Goal: Task Accomplishment & Management: Complete application form

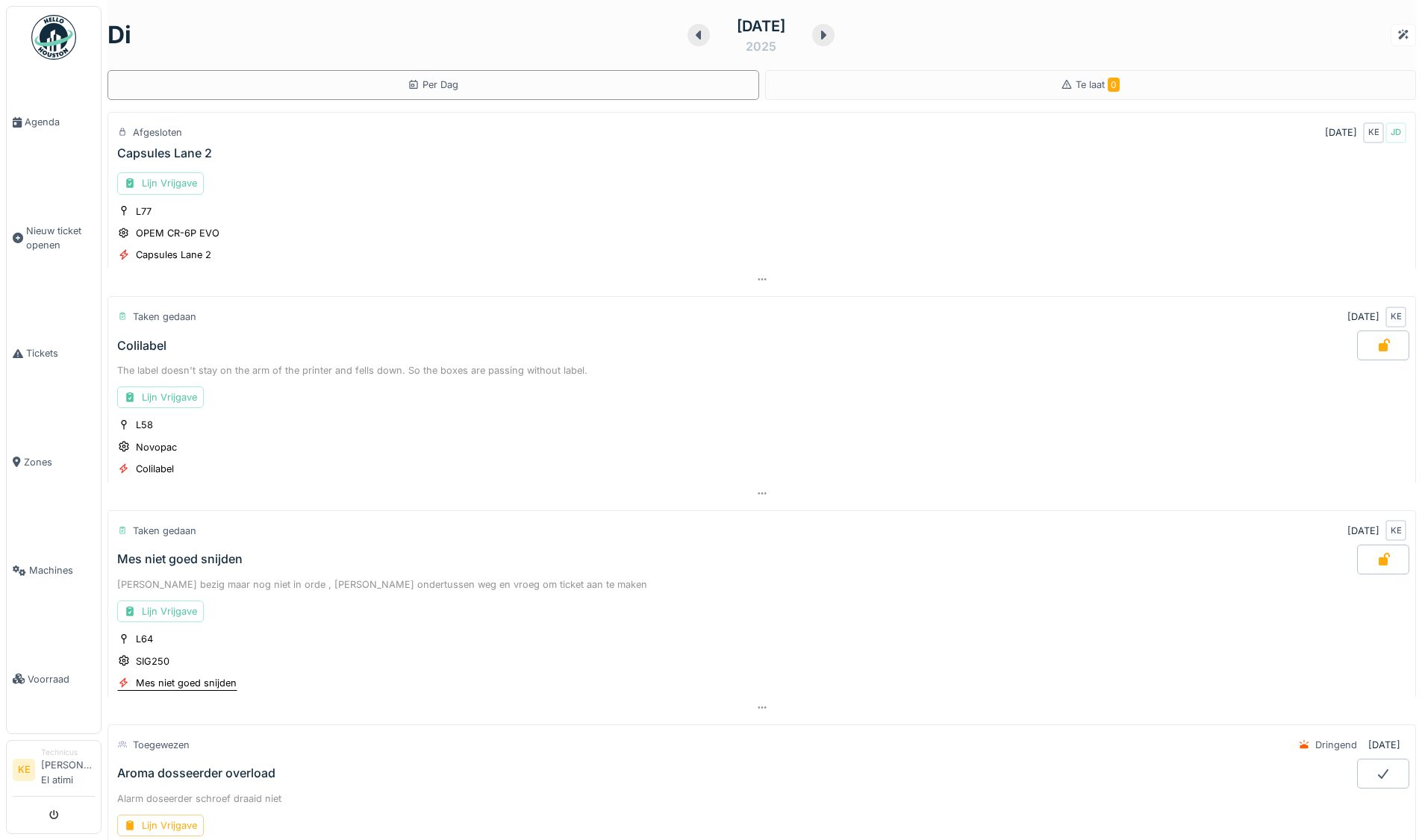
scroll to position [291, 0]
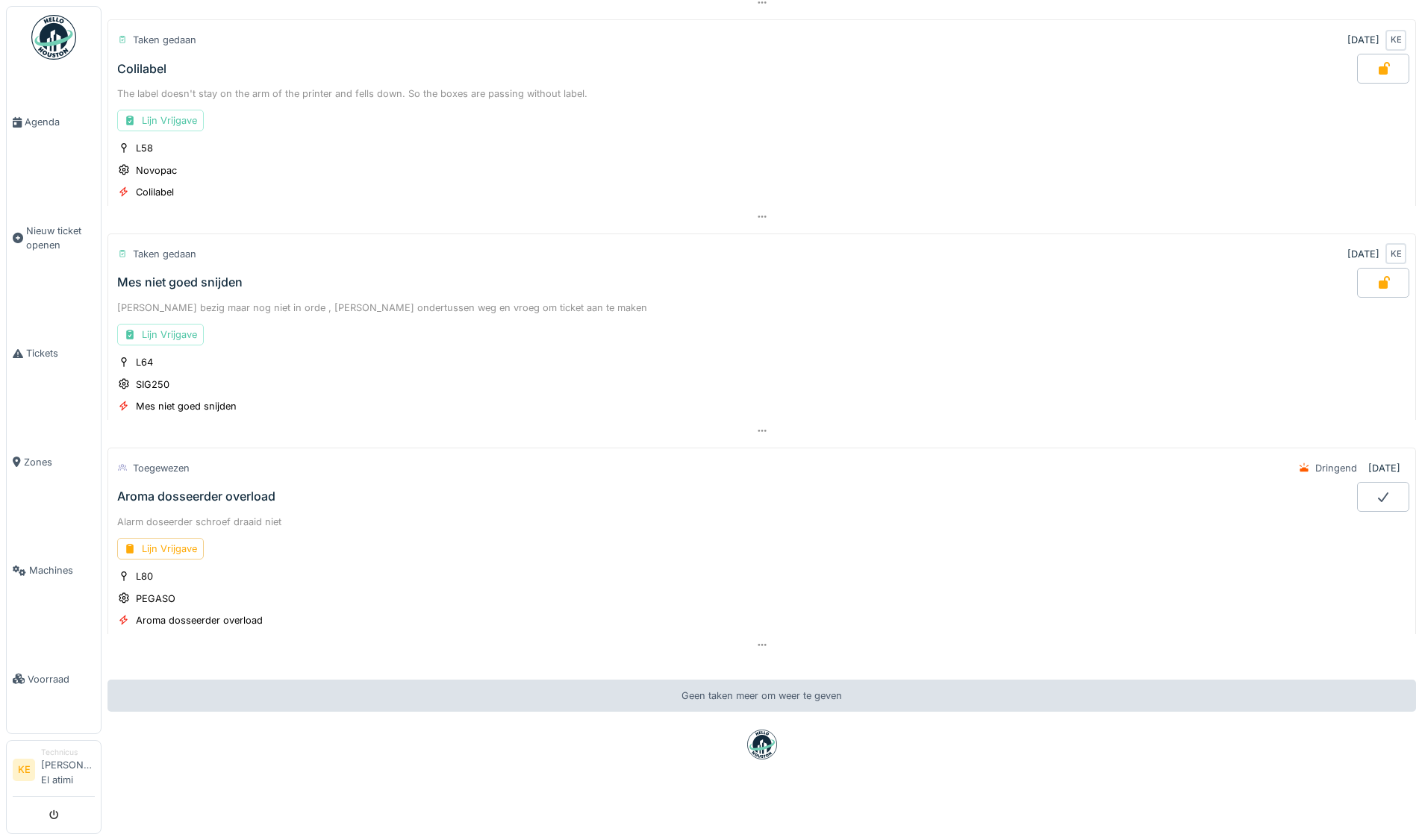
click at [55, 49] on img at bounding box center [53, 37] width 45 height 45
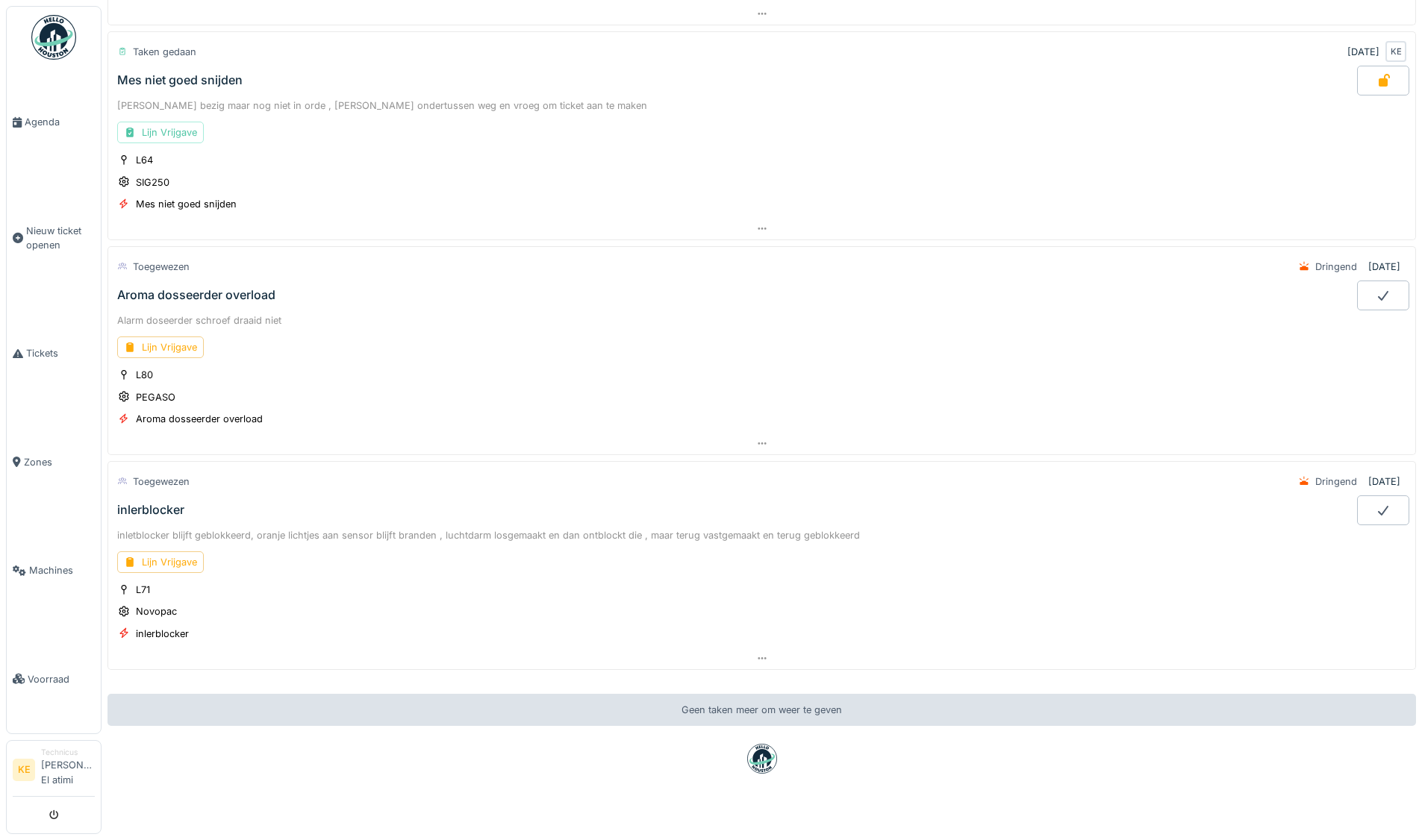
scroll to position [506, 0]
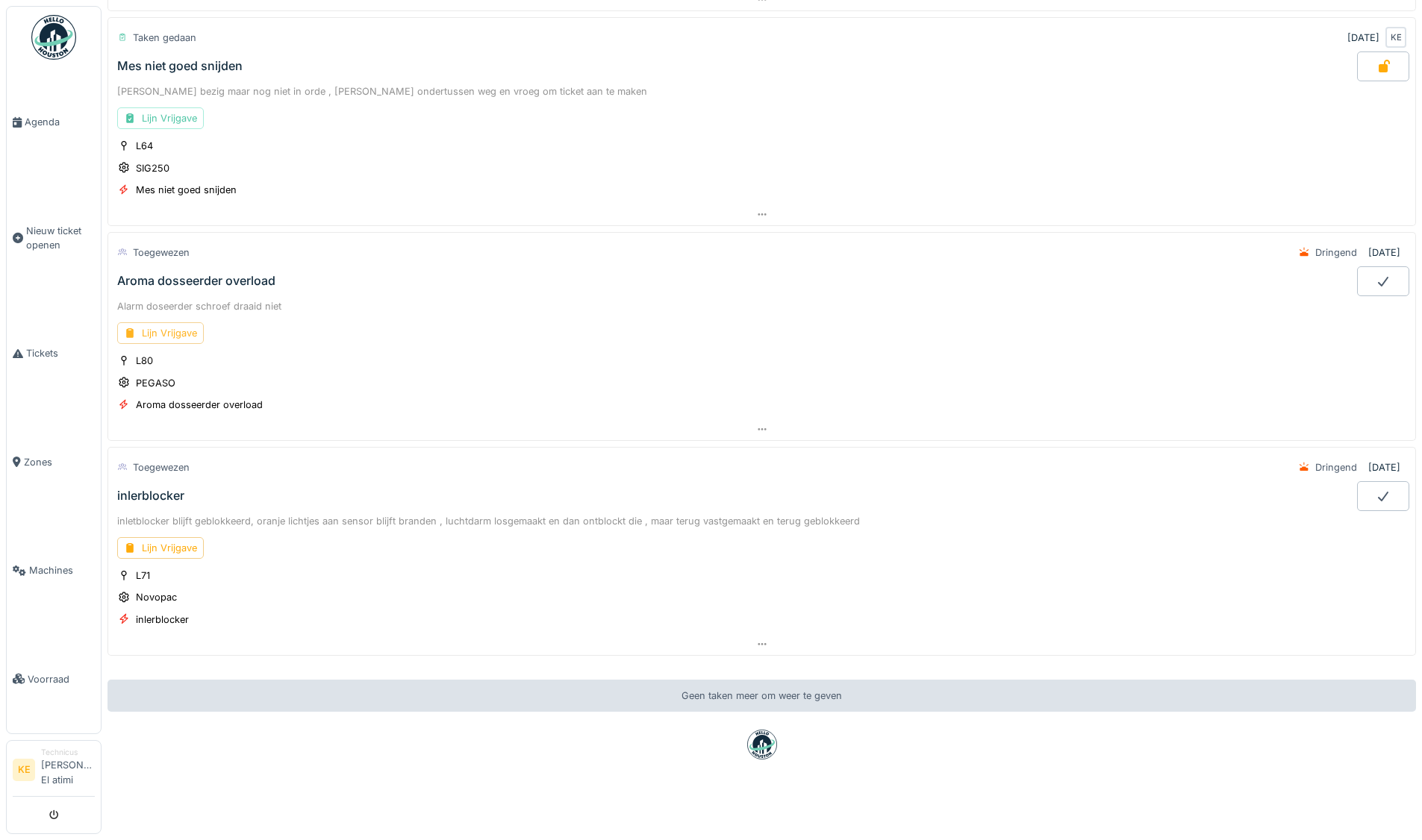
click at [177, 325] on div "Lijn Vrijgave" at bounding box center [160, 333] width 87 height 22
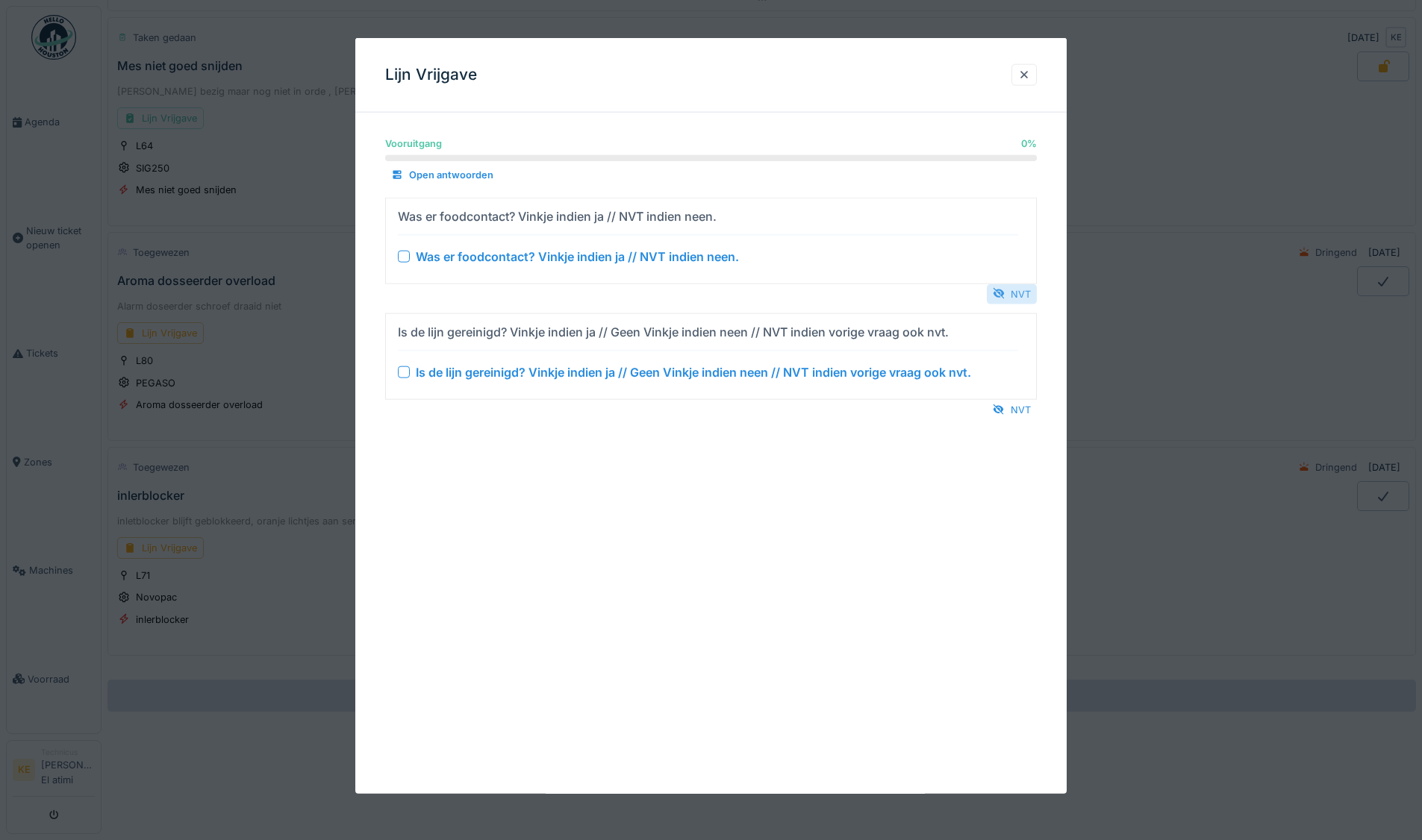
click at [1010, 284] on div "NVT" at bounding box center [1012, 293] width 50 height 20
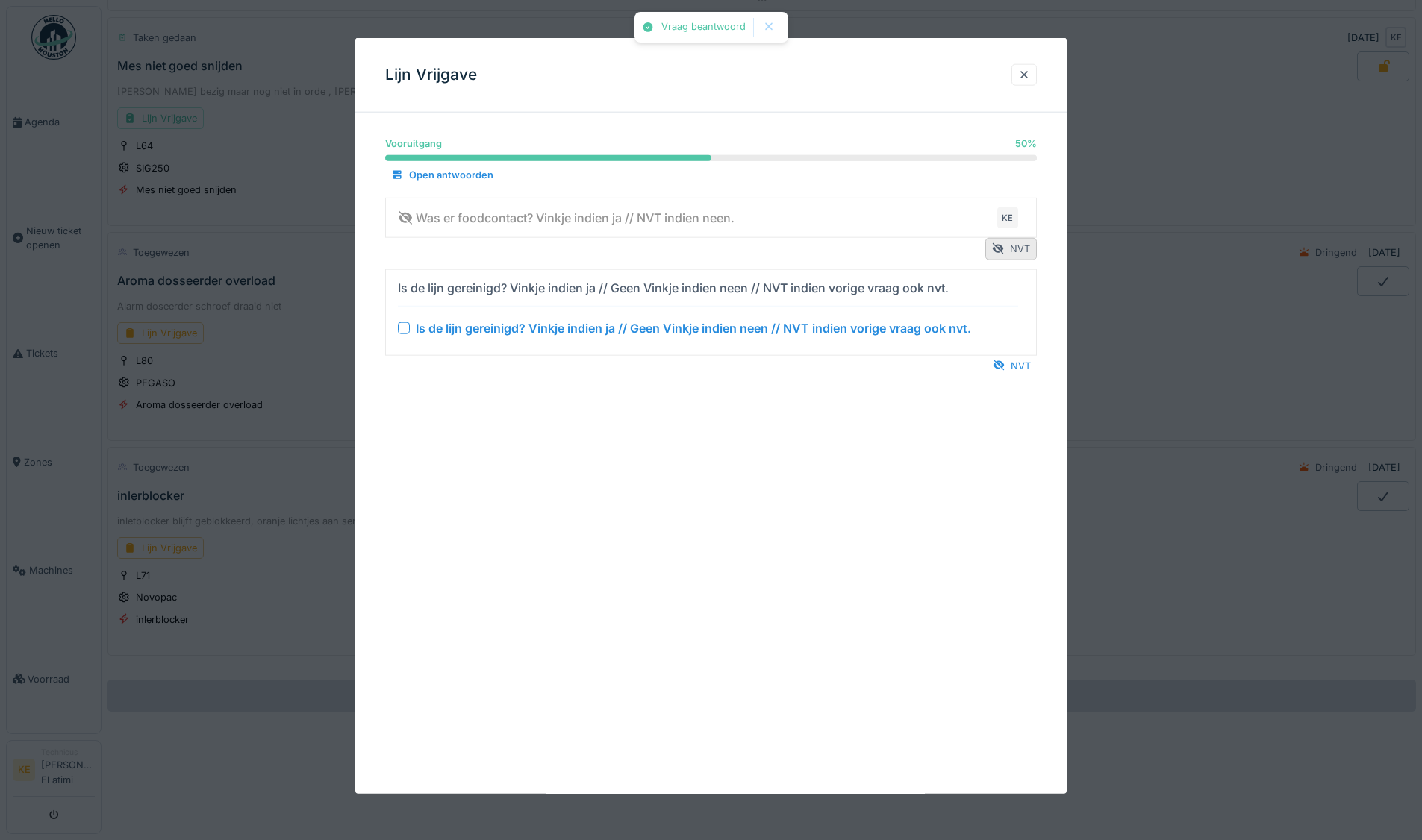
click at [1028, 354] on details "Is de lijn gereinigd? Vinkje indien ja // Geen Vinkje indien neen // NVT indien…" at bounding box center [711, 311] width 652 height 87
click at [1034, 361] on div "NVT" at bounding box center [1012, 364] width 50 height 20
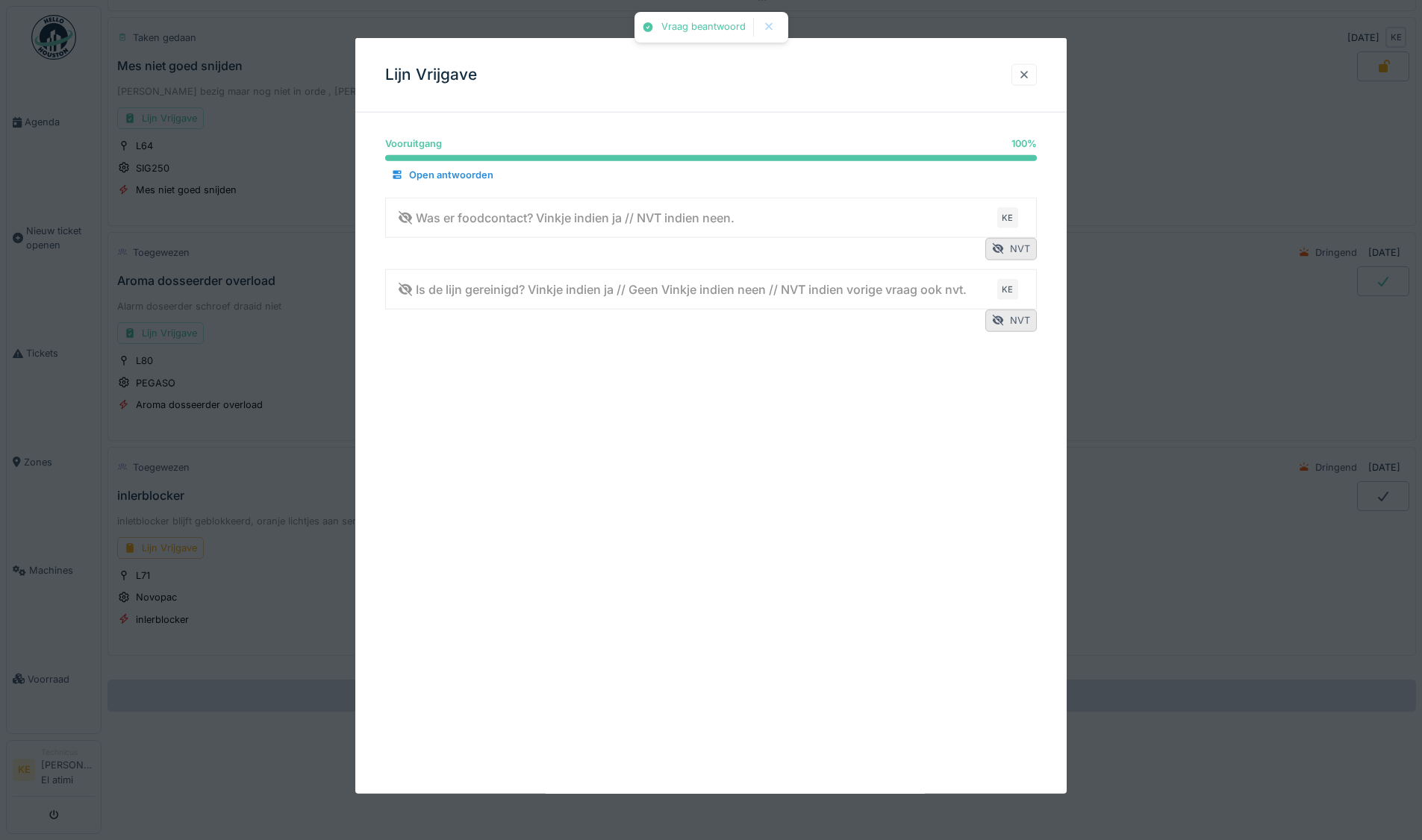
click at [1031, 75] on div at bounding box center [1024, 74] width 12 height 14
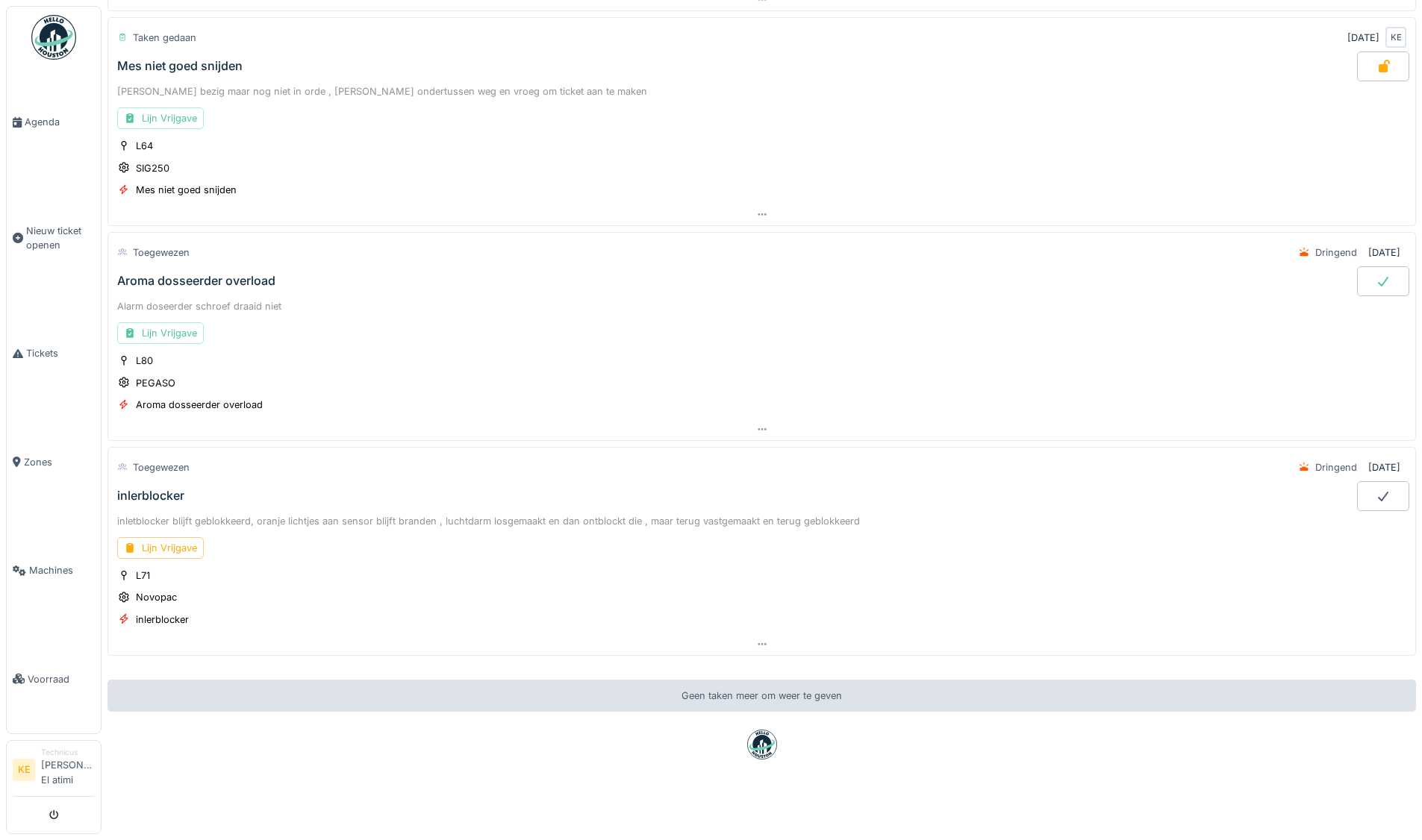
click at [1361, 279] on div at bounding box center [1383, 281] width 52 height 29
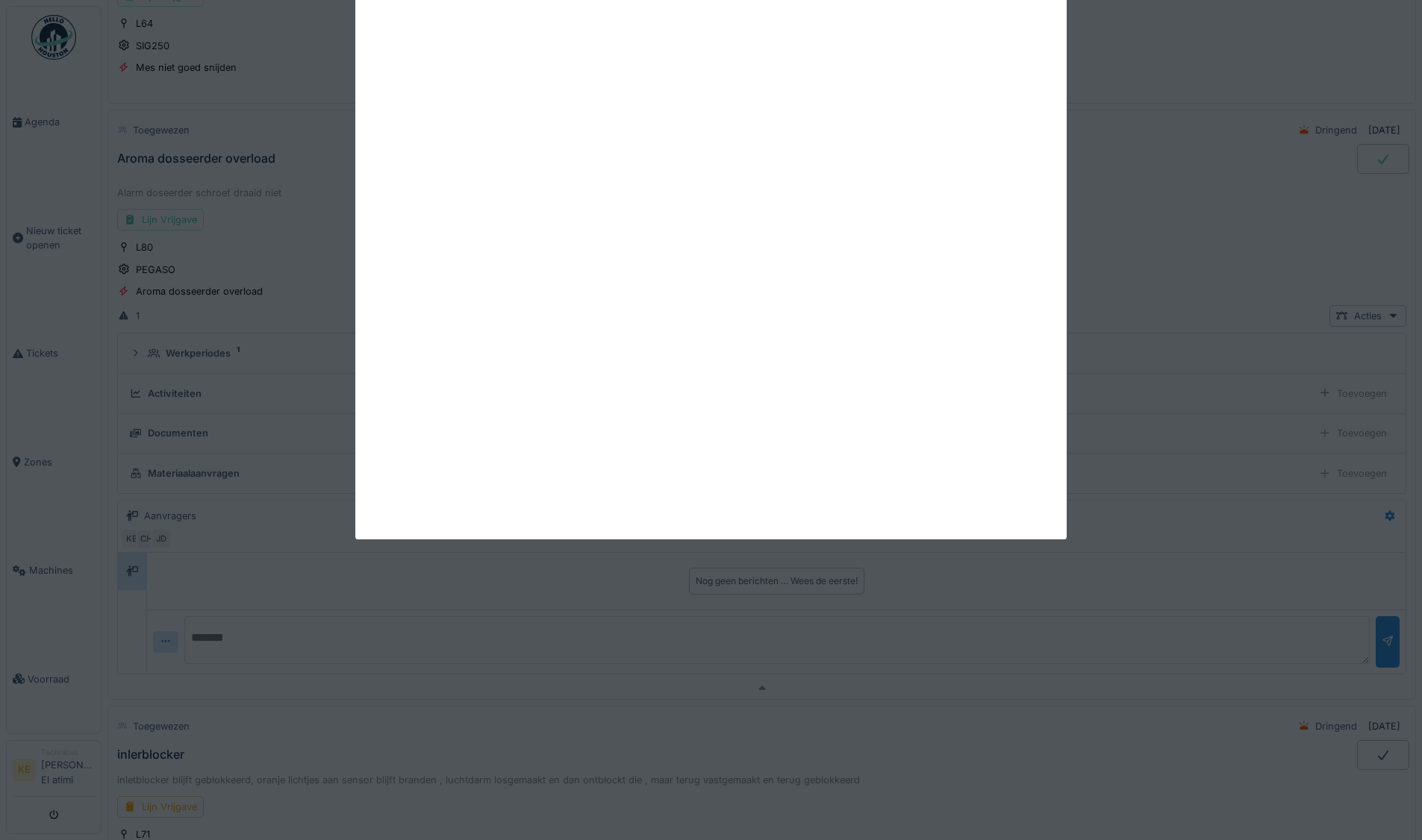
scroll to position [667, 0]
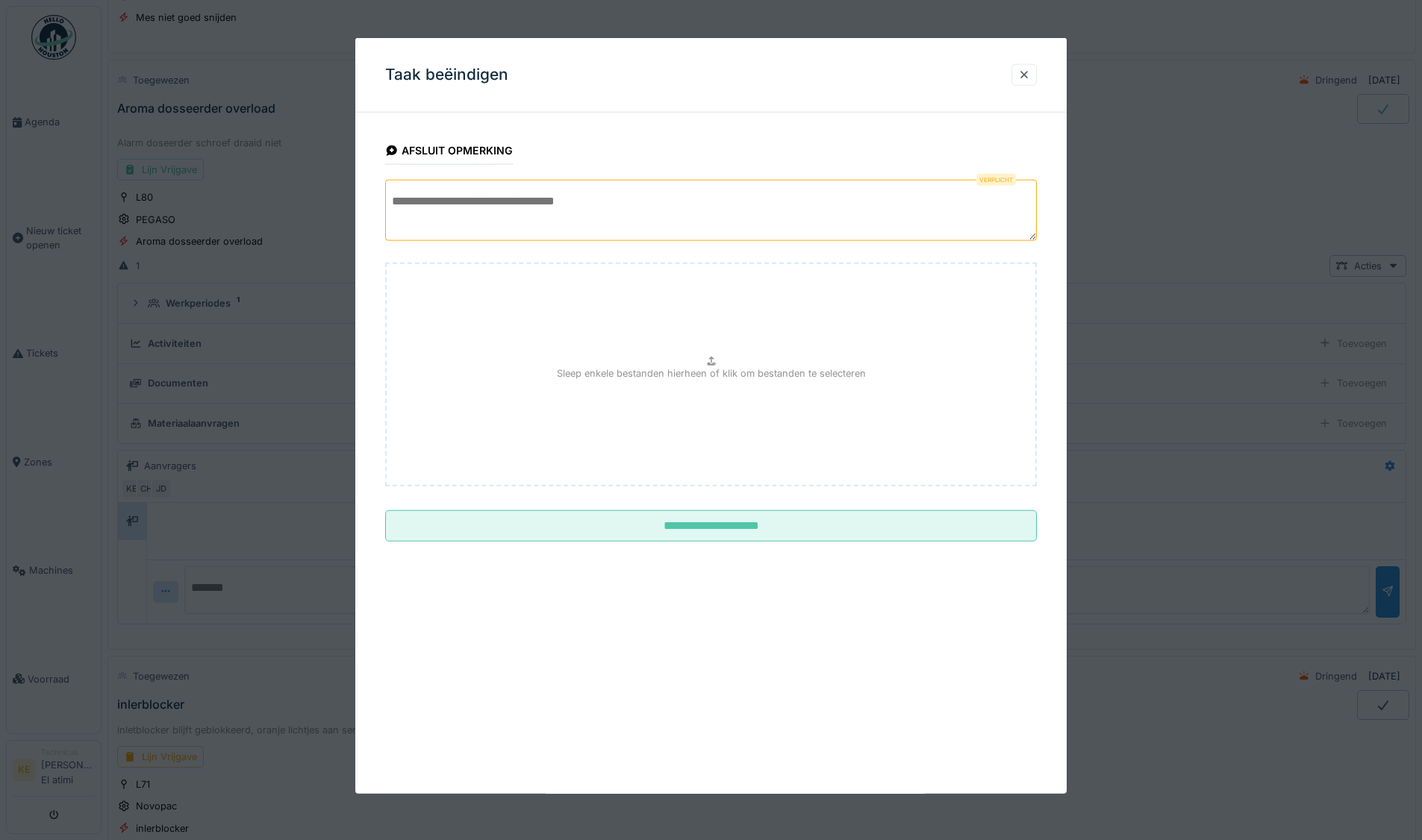
click at [567, 203] on textarea at bounding box center [711, 210] width 652 height 61
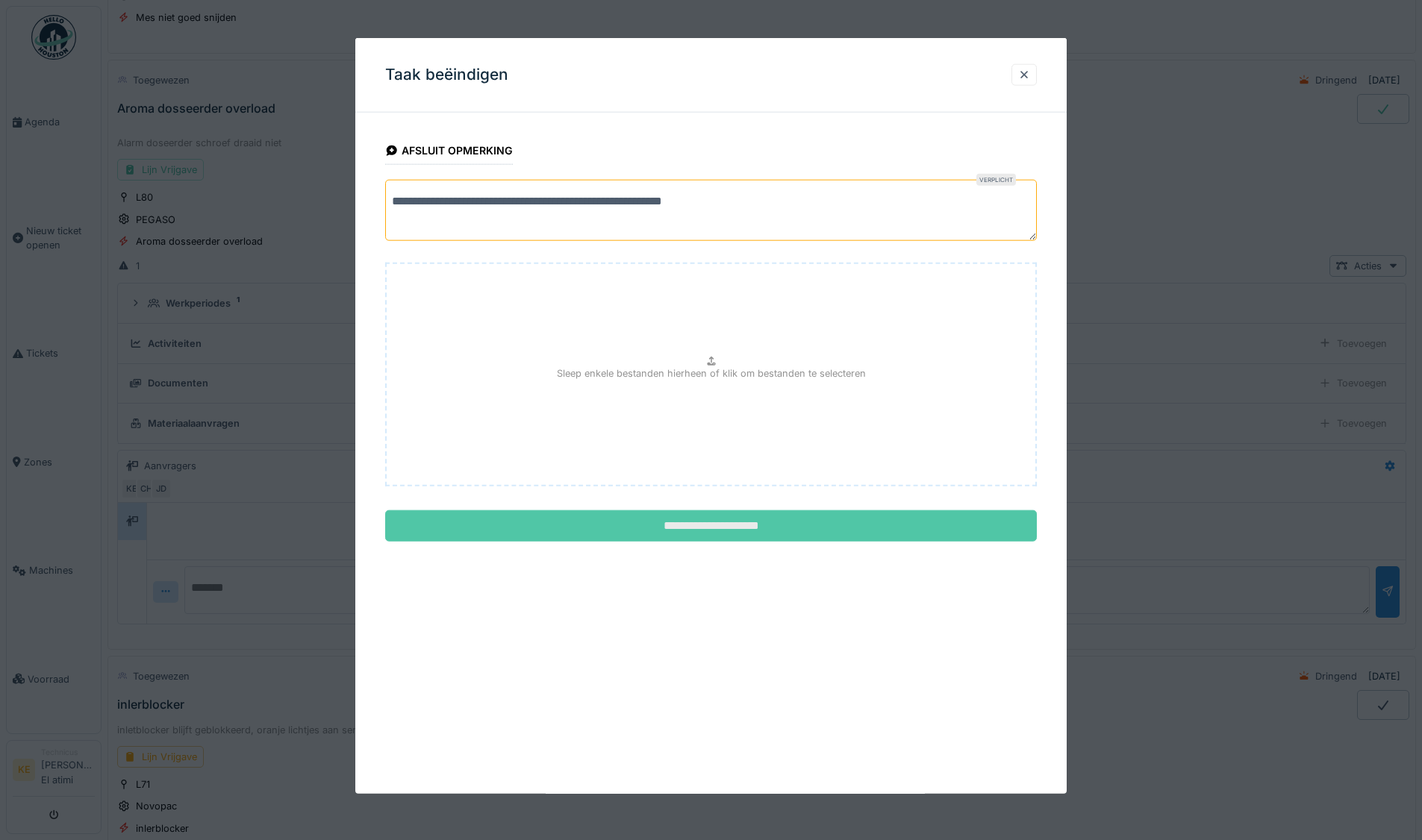
type textarea "**********"
click at [715, 532] on input "**********" at bounding box center [711, 526] width 652 height 31
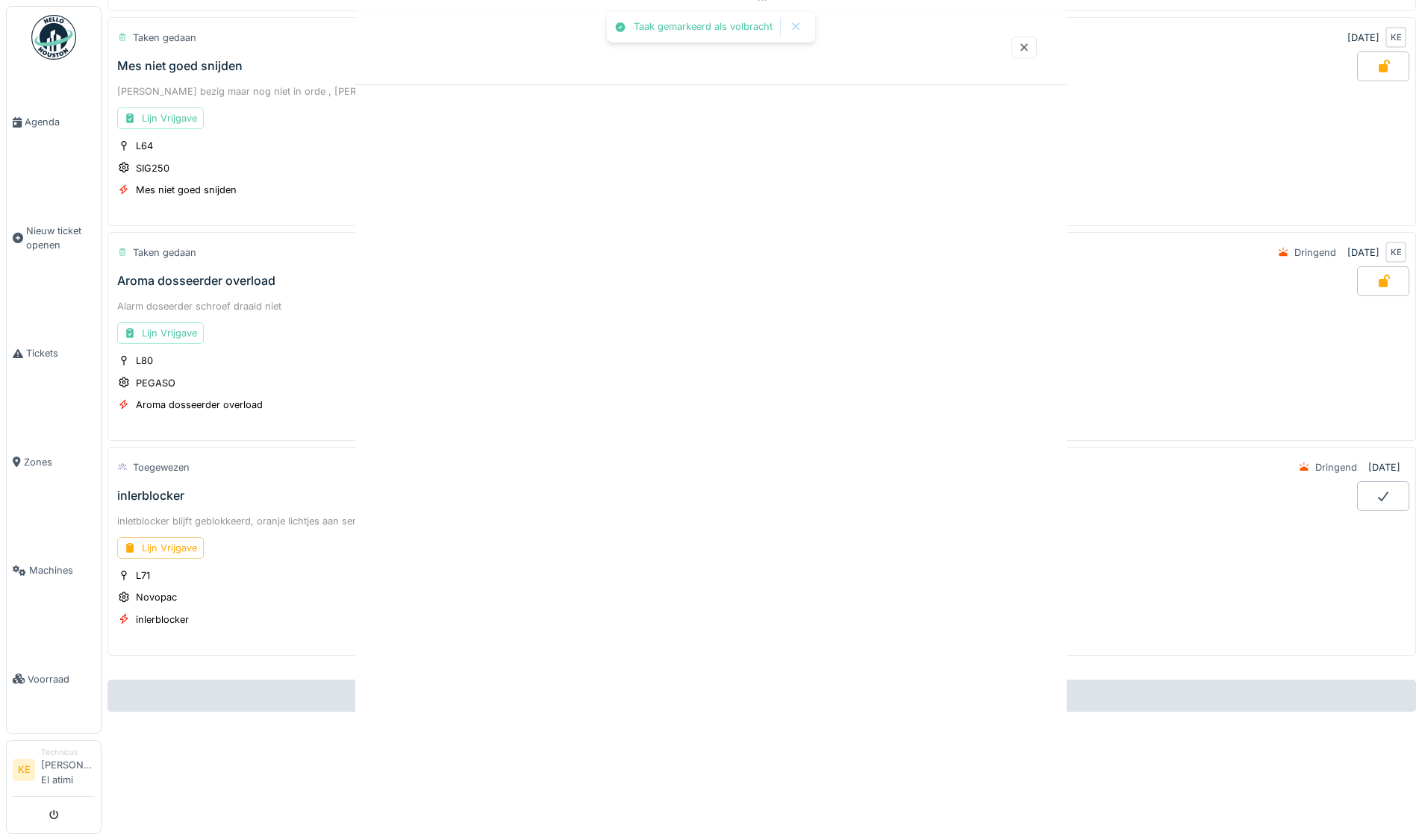
scroll to position [506, 0]
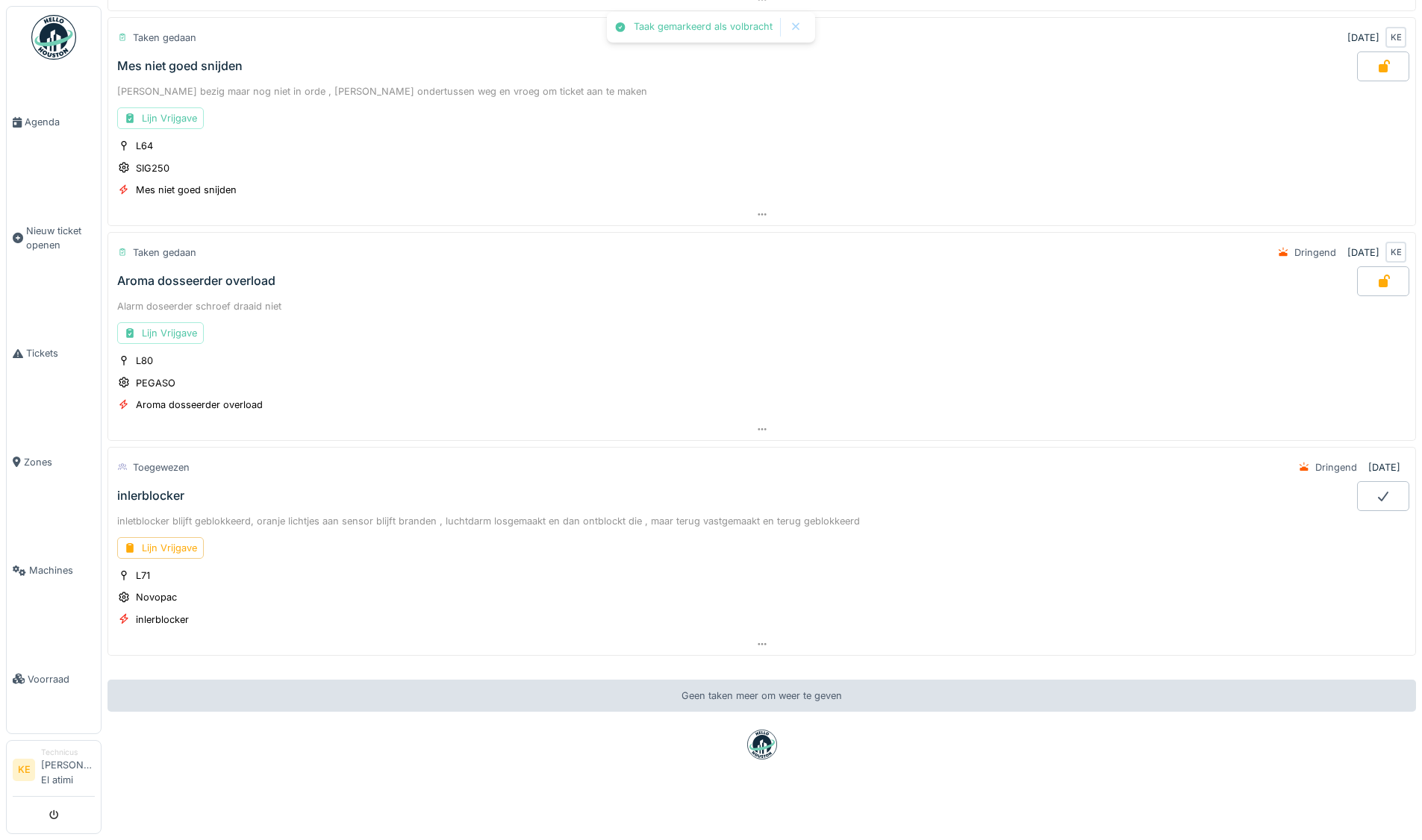
click at [61, 21] on img at bounding box center [53, 37] width 45 height 45
click at [188, 537] on div "Lijn Vrijgave" at bounding box center [160, 548] width 87 height 22
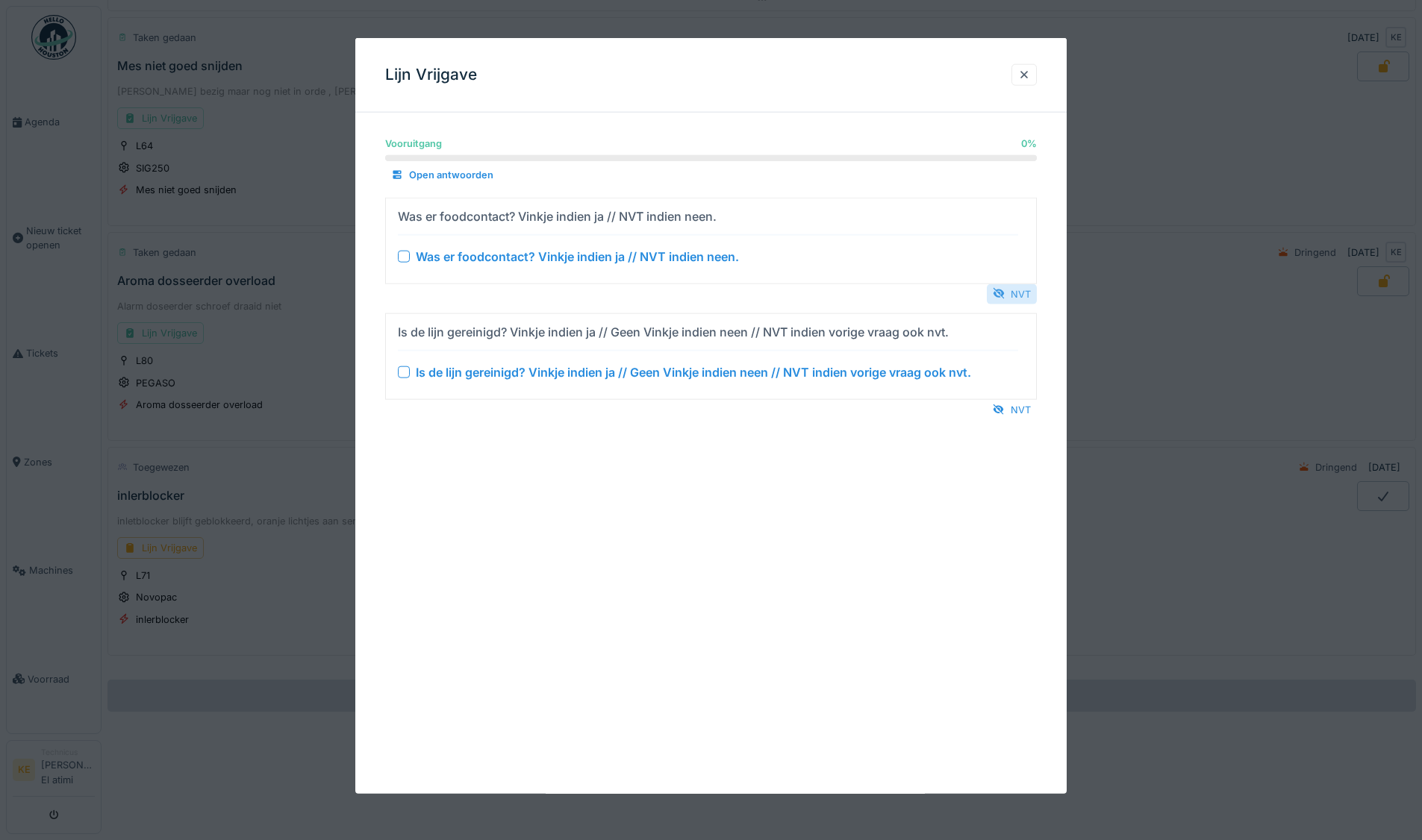
click at [1018, 296] on div "NVT" at bounding box center [1012, 293] width 50 height 20
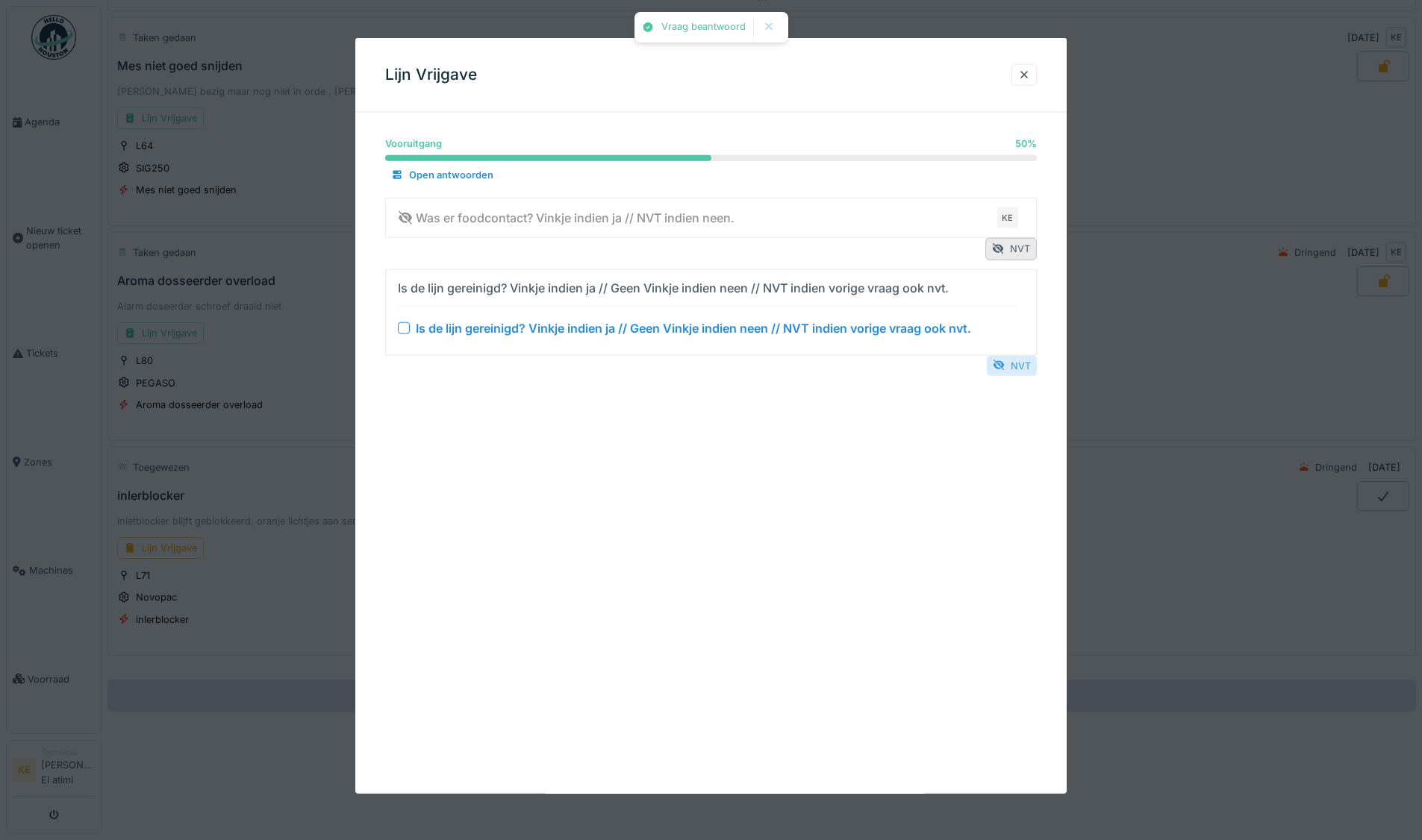
click at [1018, 368] on div "NVT" at bounding box center [1012, 364] width 50 height 20
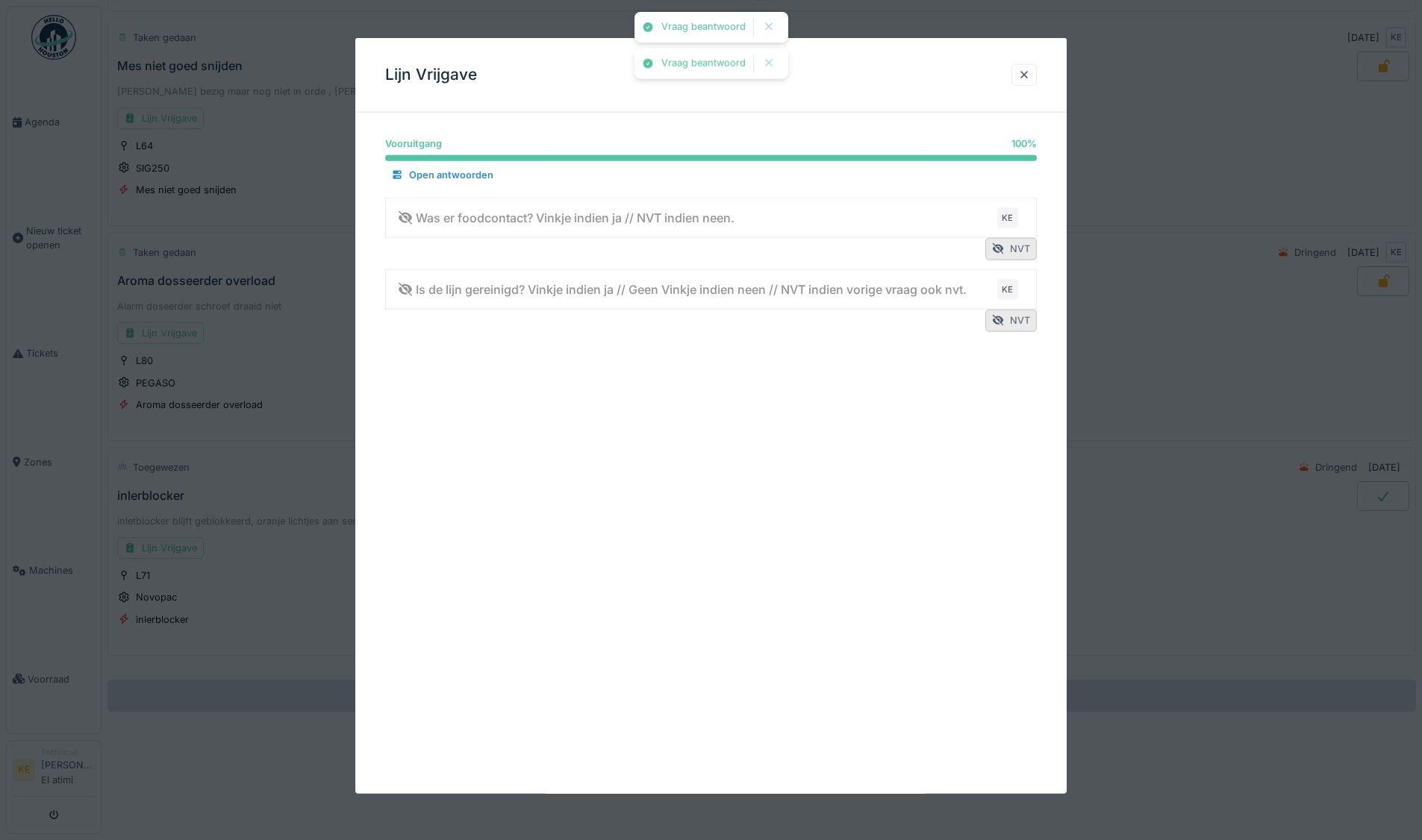
drag, startPoint x: 1029, startPoint y: 71, endPoint x: 1021, endPoint y: 73, distance: 8.2
click at [1029, 71] on div at bounding box center [1024, 74] width 12 height 14
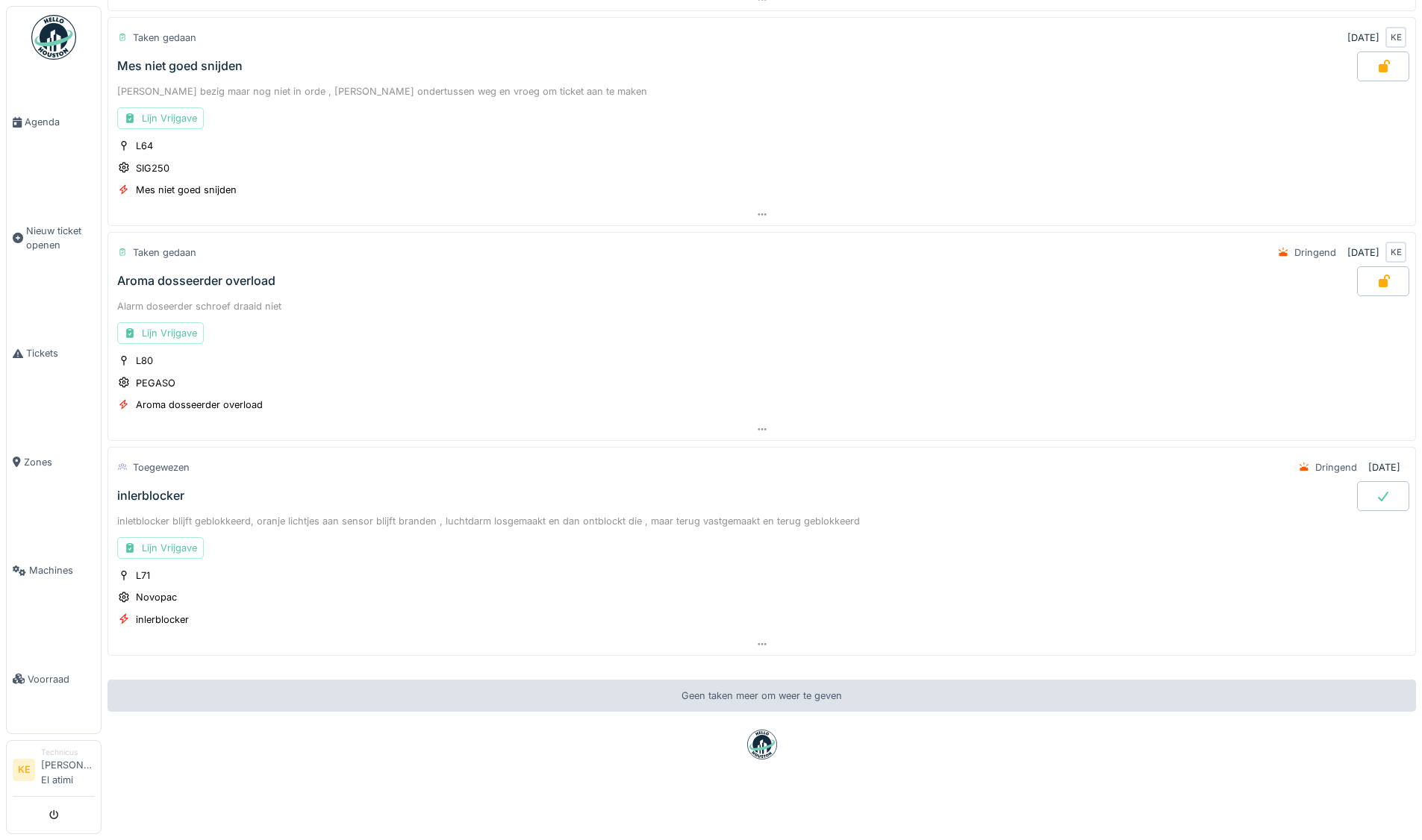
click at [1364, 481] on div at bounding box center [1383, 496] width 52 height 29
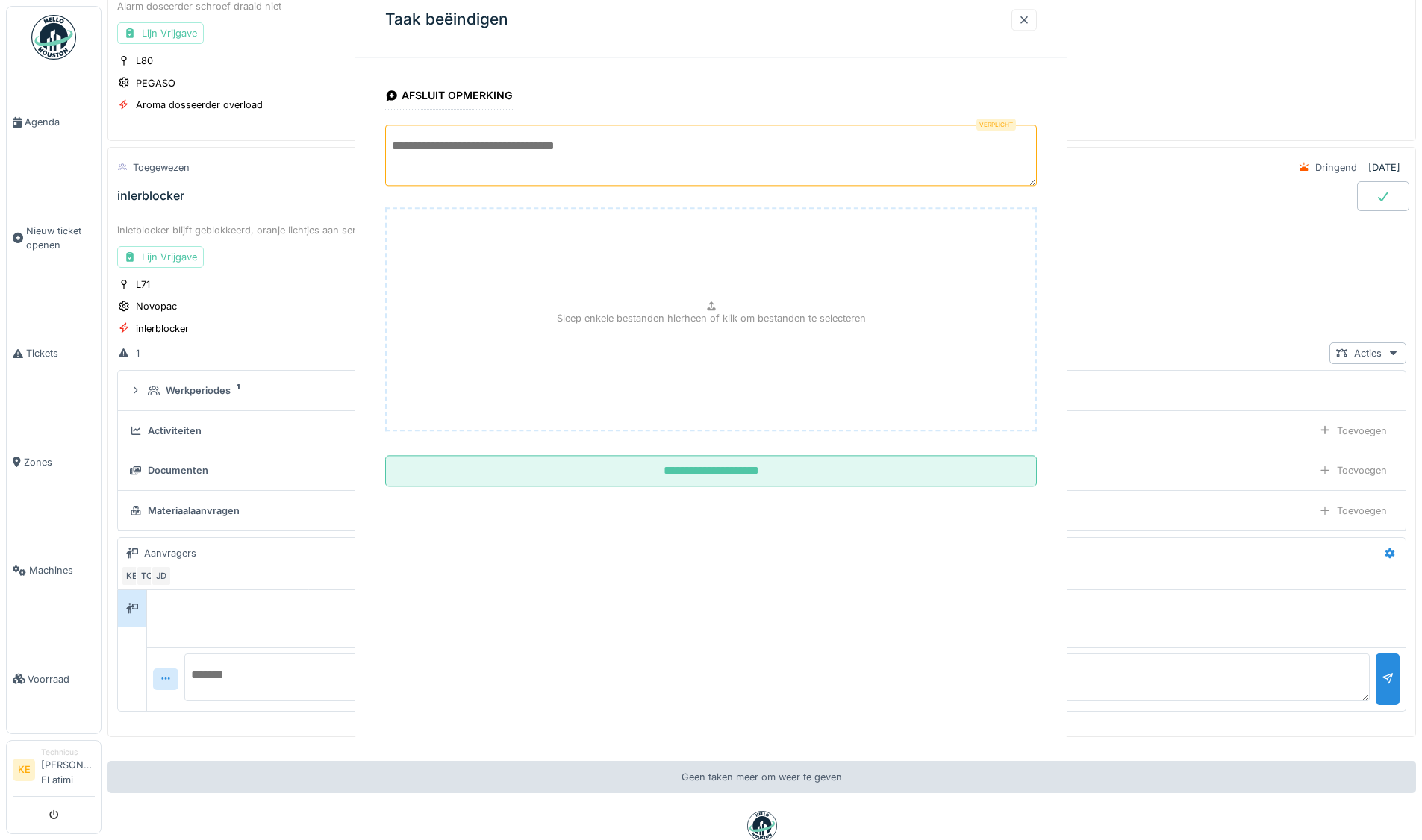
scroll to position [878, 0]
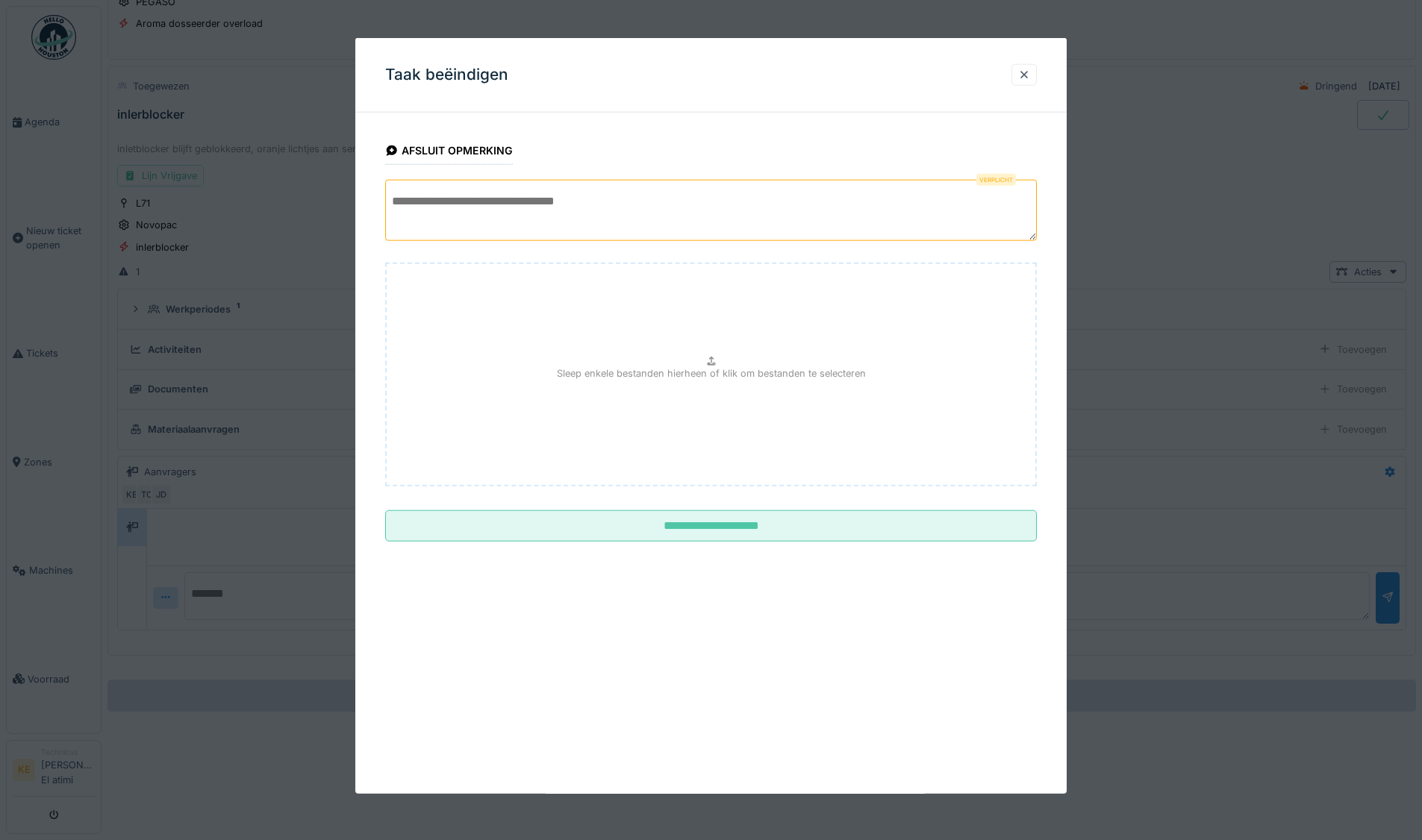
click at [612, 189] on textarea at bounding box center [711, 210] width 652 height 61
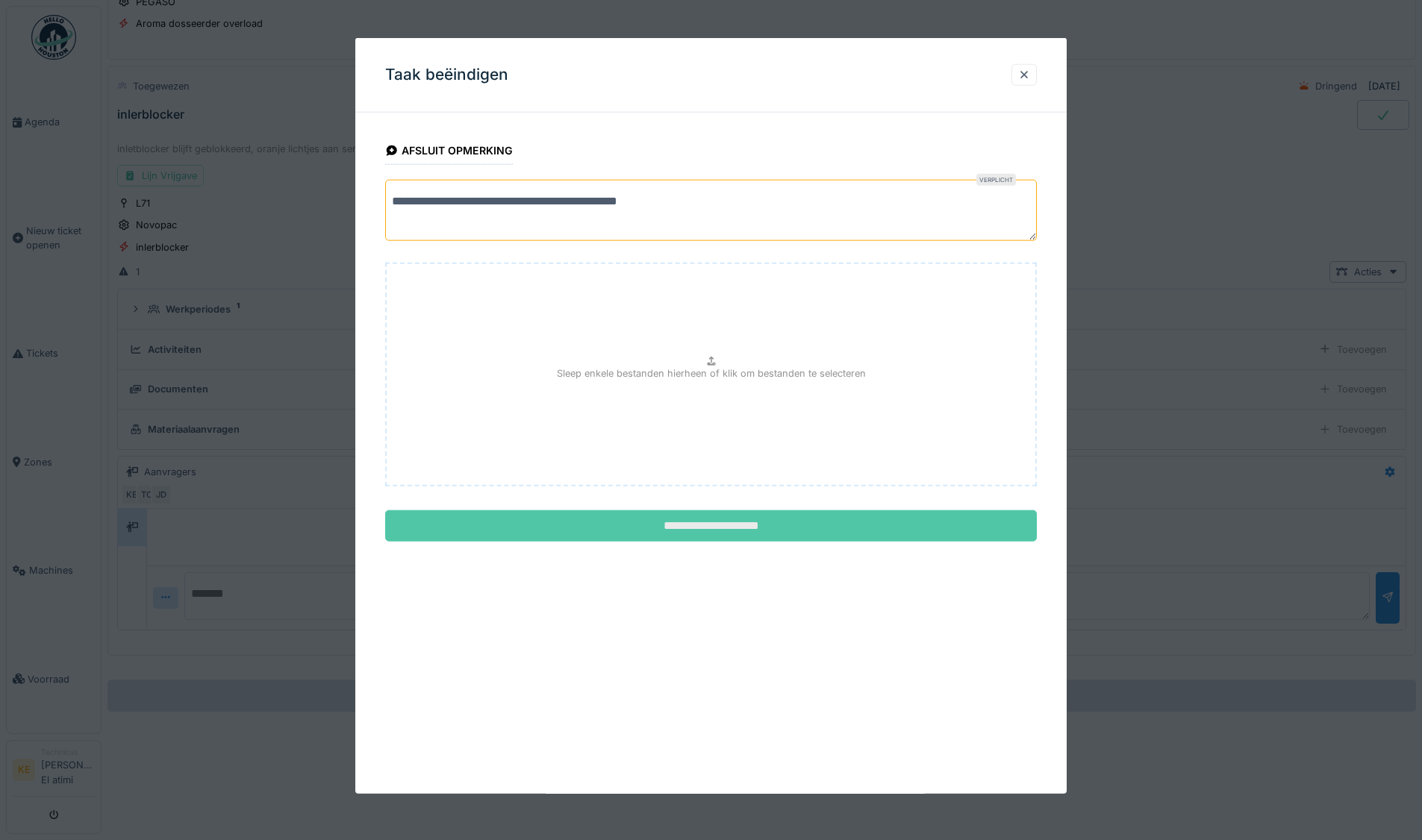
type textarea "**********"
click at [741, 523] on input "**********" at bounding box center [711, 526] width 652 height 31
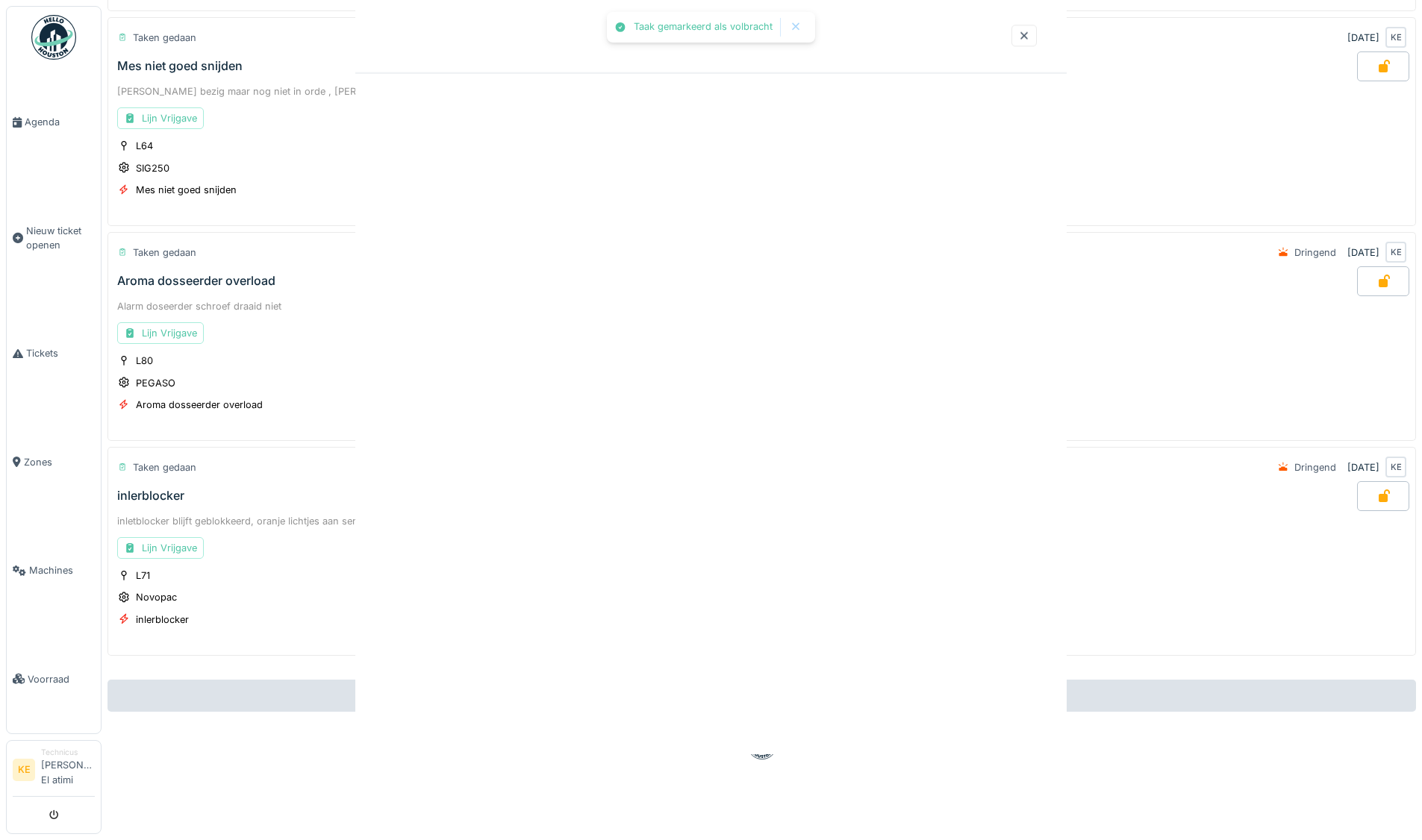
scroll to position [11, 0]
